Goal: Download file/media

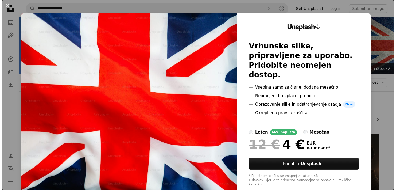
scroll to position [53, 0]
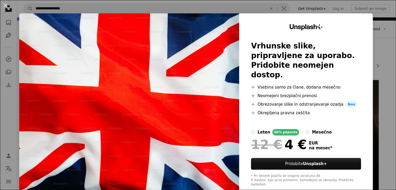
click at [377, 47] on div "An X shape Unsplash+ Vrhunske slike, pripravljene za uporabo. Pridobite neomeje…" at bounding box center [198, 95] width 396 height 190
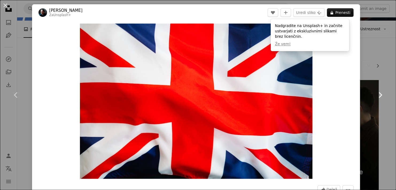
click at [384, 92] on link "Chevron right" at bounding box center [380, 94] width 32 height 51
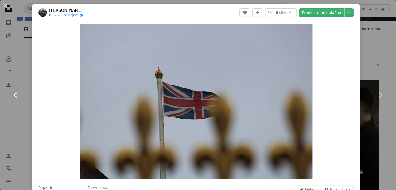
click at [16, 90] on link "Chevron left" at bounding box center [16, 94] width 32 height 51
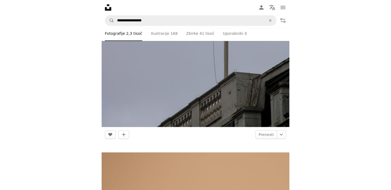
scroll to position [404, 0]
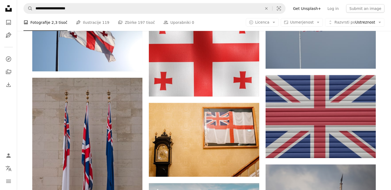
scroll to position [80, 0]
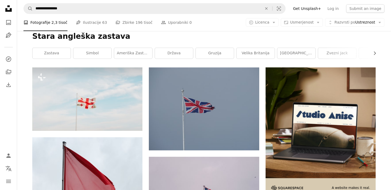
scroll to position [53, 0]
